Goal: Obtain resource: Obtain resource

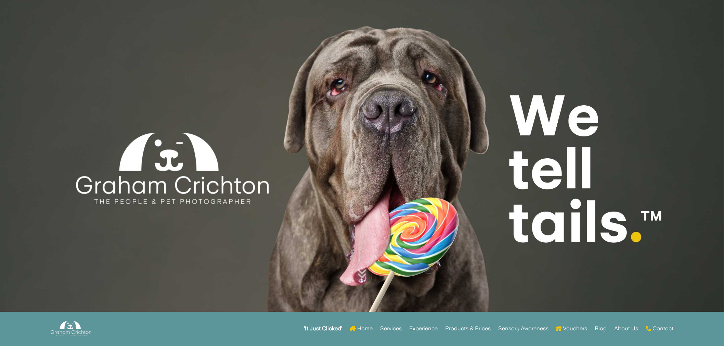
click at [322, 328] on strong "‘It Just Clicked’" at bounding box center [323, 330] width 38 height 5
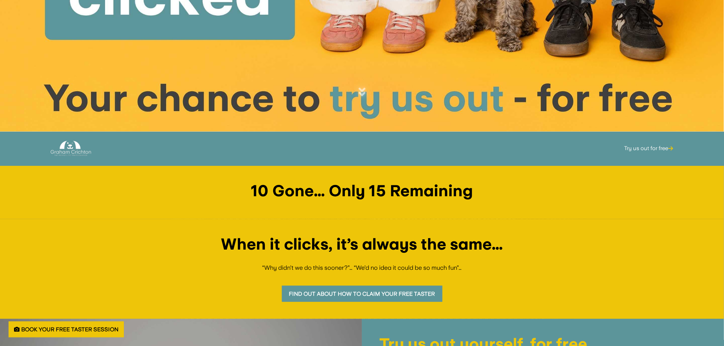
scroll to position [228, 0]
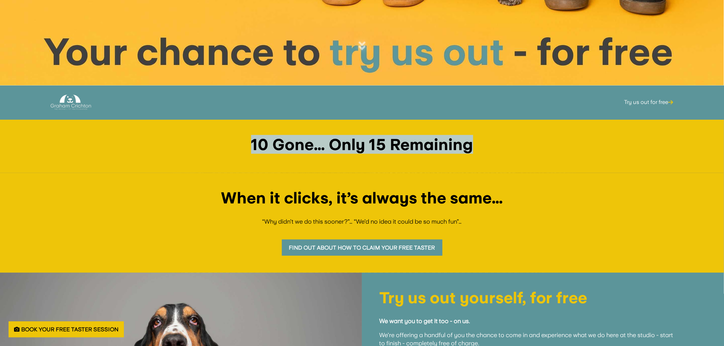
drag, startPoint x: 214, startPoint y: 132, endPoint x: 592, endPoint y: 167, distance: 379.3
click at [592, 167] on div "10 Gone… Only 15 Remaining" at bounding box center [362, 146] width 724 height 53
click at [593, 165] on div "10 Gone… Only 15 Remaining" at bounding box center [362, 146] width 724 height 53
click at [585, 169] on div "10 Gone… Only 15 Remaining" at bounding box center [362, 146] width 724 height 53
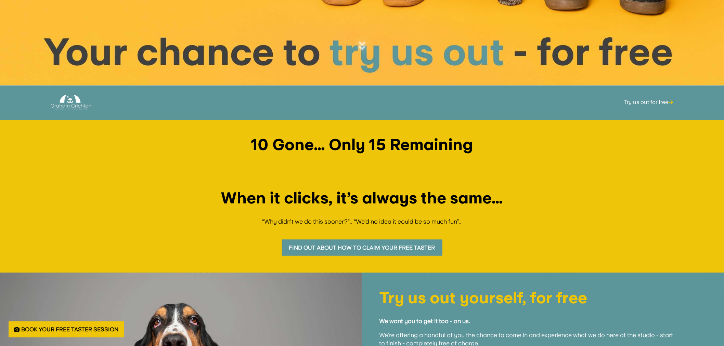
click at [424, 252] on link "Find out about how to claim your free taster" at bounding box center [362, 248] width 160 height 16
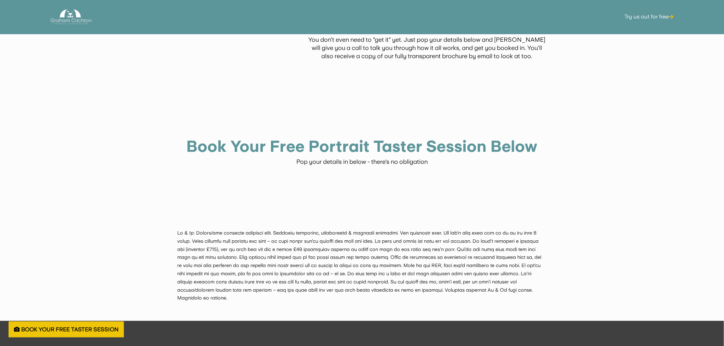
scroll to position [1527, 0]
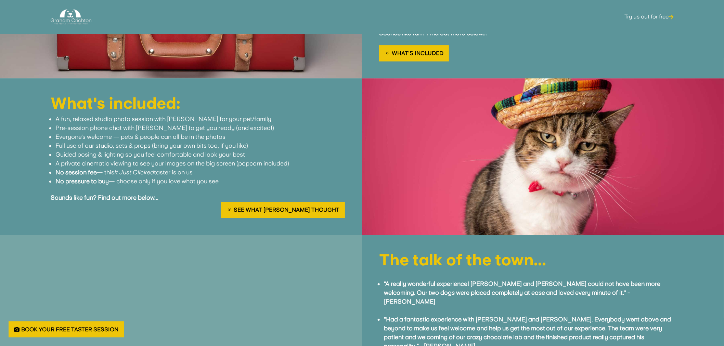
drag, startPoint x: 647, startPoint y: 249, endPoint x: 629, endPoint y: 158, distance: 93.2
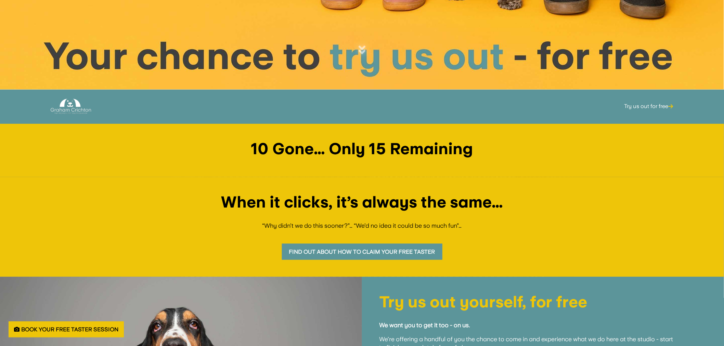
click at [347, 259] on div "When it clicks, it’s always the same… “Why didn’t we do this sooner?”… “We’d no…" at bounding box center [362, 227] width 724 height 100
click at [347, 257] on link "Find out about how to claim your free taster" at bounding box center [362, 252] width 160 height 16
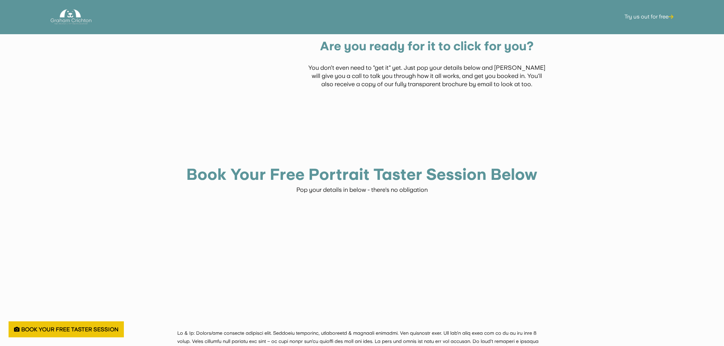
scroll to position [1641, 0]
